Goal: Check status: Check status

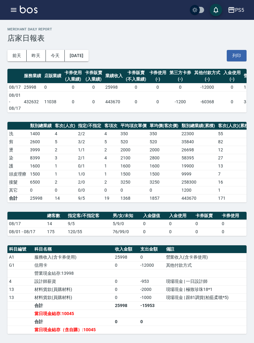
scroll to position [4, 0]
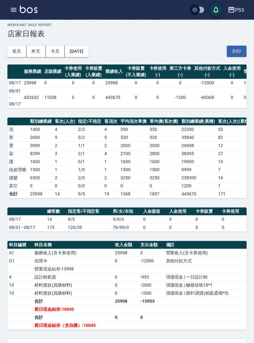
click at [85, 56] on button "[DATE]" at bounding box center [77, 51] width 24 height 11
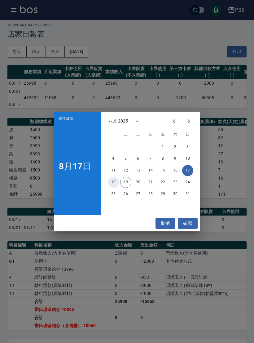
click at [115, 187] on button "18" at bounding box center [113, 182] width 11 height 11
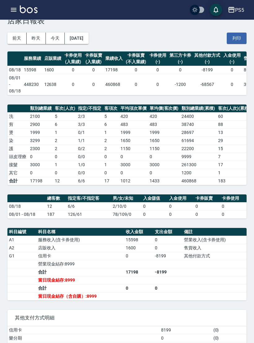
scroll to position [18, 0]
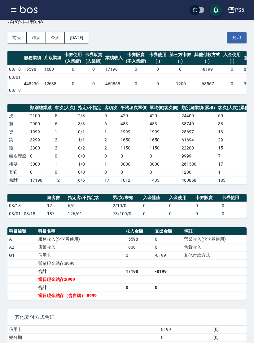
click at [88, 39] on button "[DATE]" at bounding box center [77, 37] width 24 height 11
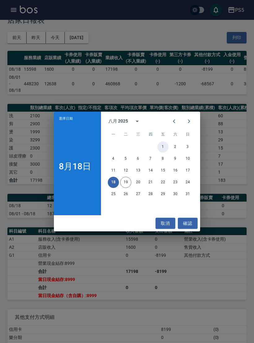
click at [162, 152] on button "1" at bounding box center [162, 146] width 11 height 11
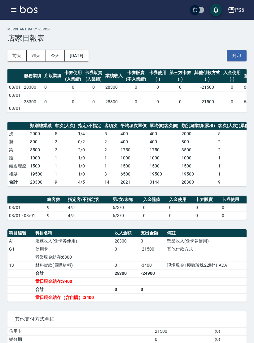
click at [77, 58] on button "[DATE]" at bounding box center [77, 55] width 24 height 11
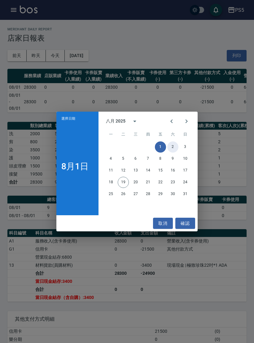
click at [173, 150] on button "2" at bounding box center [172, 146] width 11 height 11
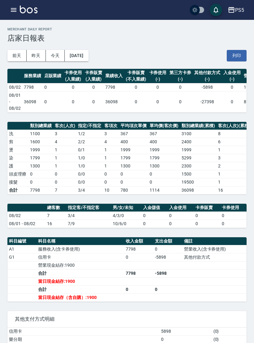
click at [86, 55] on button "[DATE]" at bounding box center [77, 55] width 24 height 11
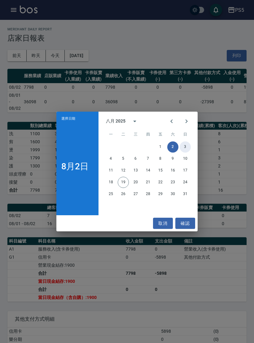
click at [187, 152] on button "3" at bounding box center [185, 146] width 11 height 11
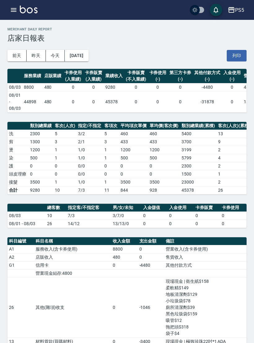
click at [88, 57] on button "[DATE]" at bounding box center [77, 55] width 24 height 11
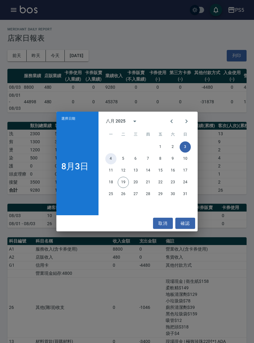
click at [108, 156] on button "4" at bounding box center [110, 158] width 11 height 11
